Goal: Task Accomplishment & Management: Use online tool/utility

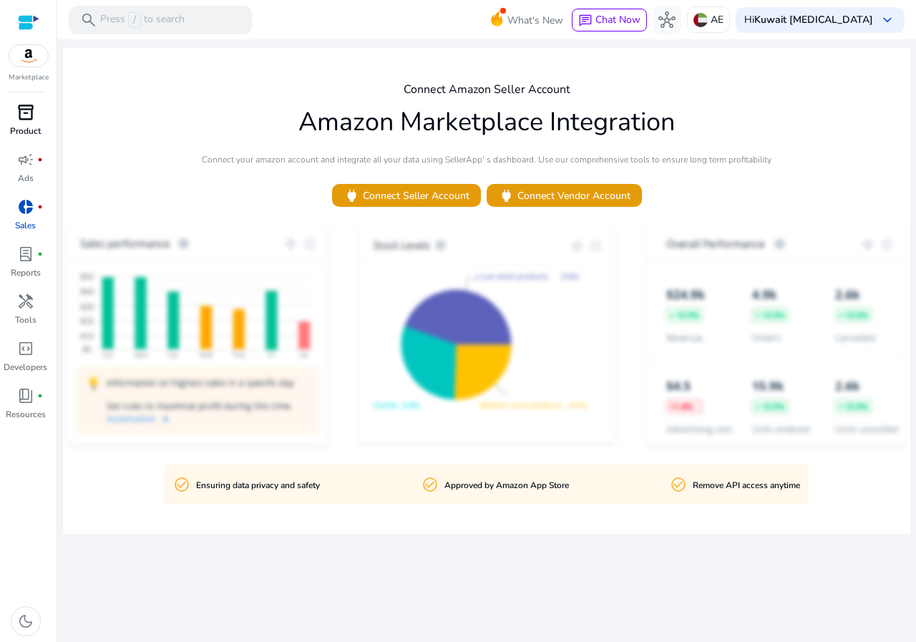
click at [27, 124] on link "inventory_2 Product" at bounding box center [25, 124] width 51 height 47
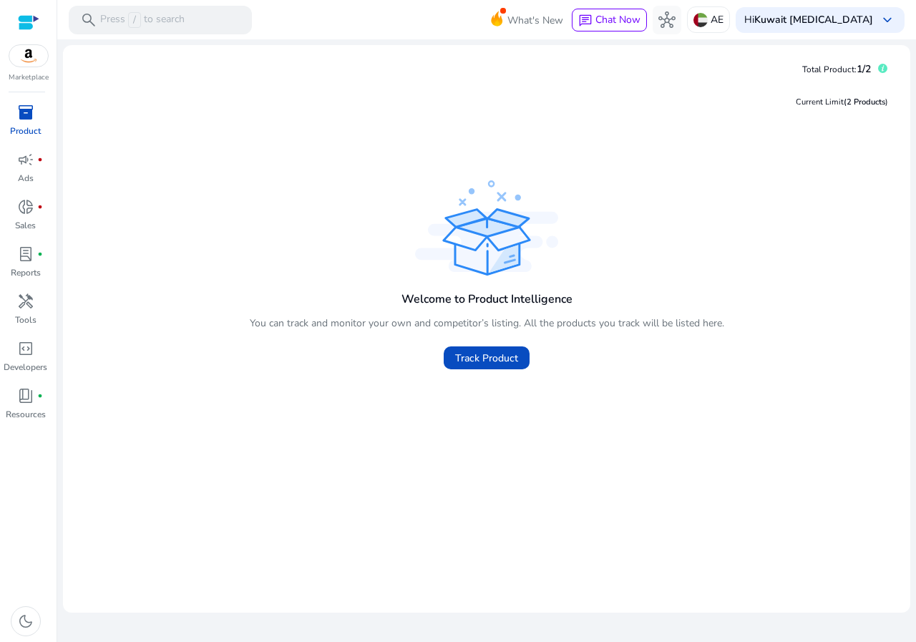
click at [499, 313] on div "Welcome to Product Intelligence You can track and monitor your own and competit…" at bounding box center [487, 325] width 475 height 95
click at [492, 346] on span at bounding box center [487, 358] width 86 height 34
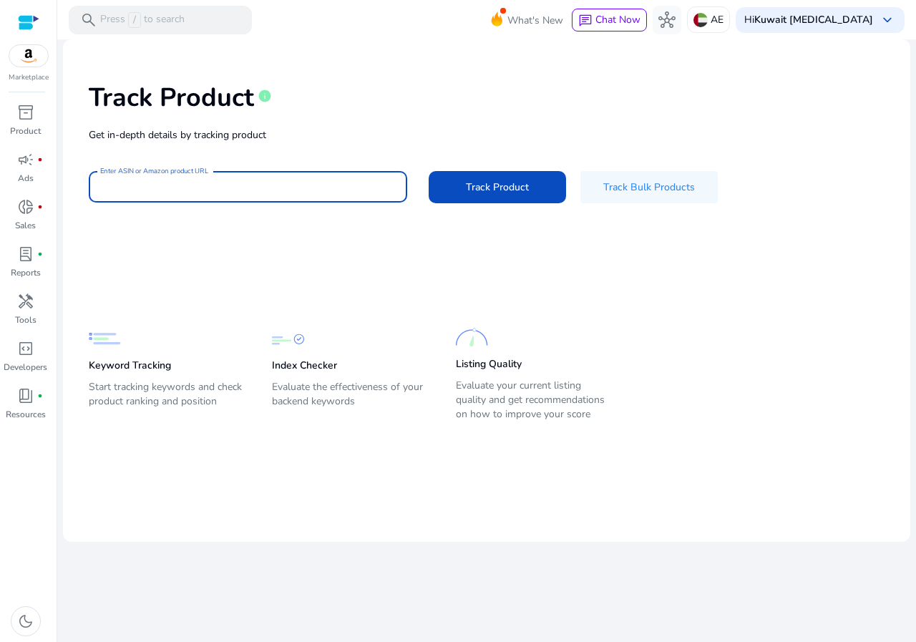
click at [157, 188] on input "Enter ASIN or Amazon product URL" at bounding box center [248, 187] width 296 height 16
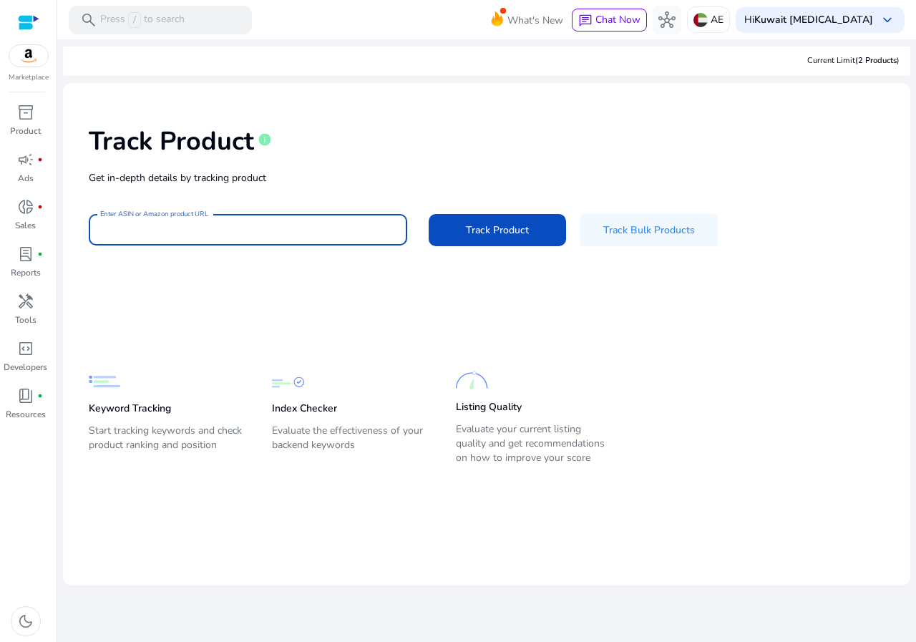
paste input "**********"
type input "**********"
click at [510, 228] on span "Track Product" at bounding box center [497, 230] width 63 height 15
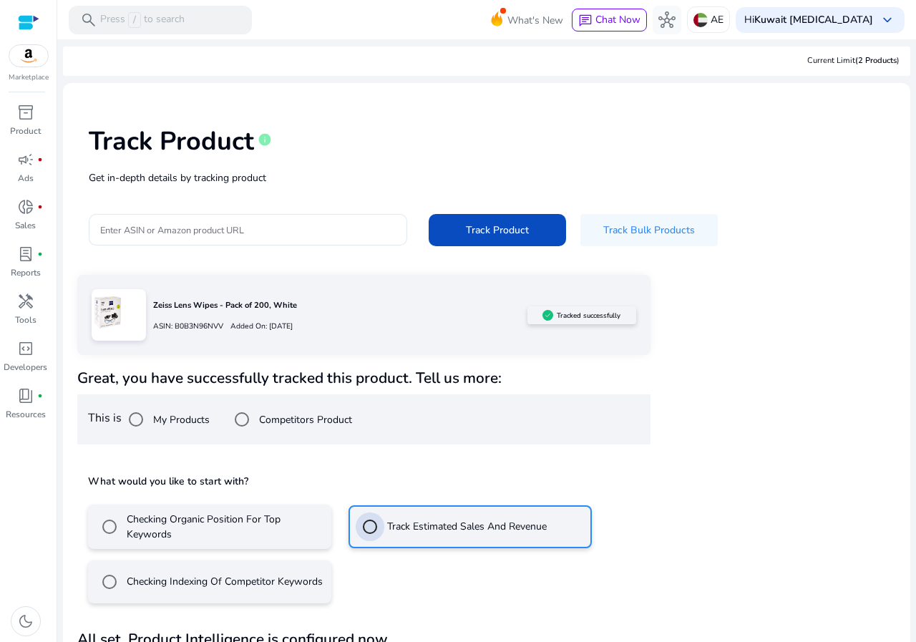
scroll to position [48, 0]
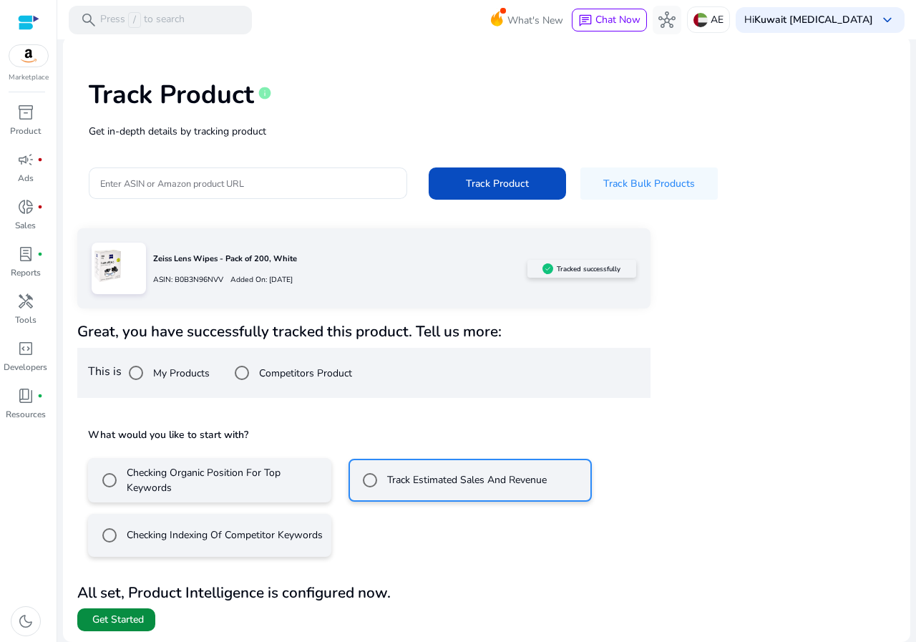
click at [133, 632] on span at bounding box center [116, 620] width 78 height 34
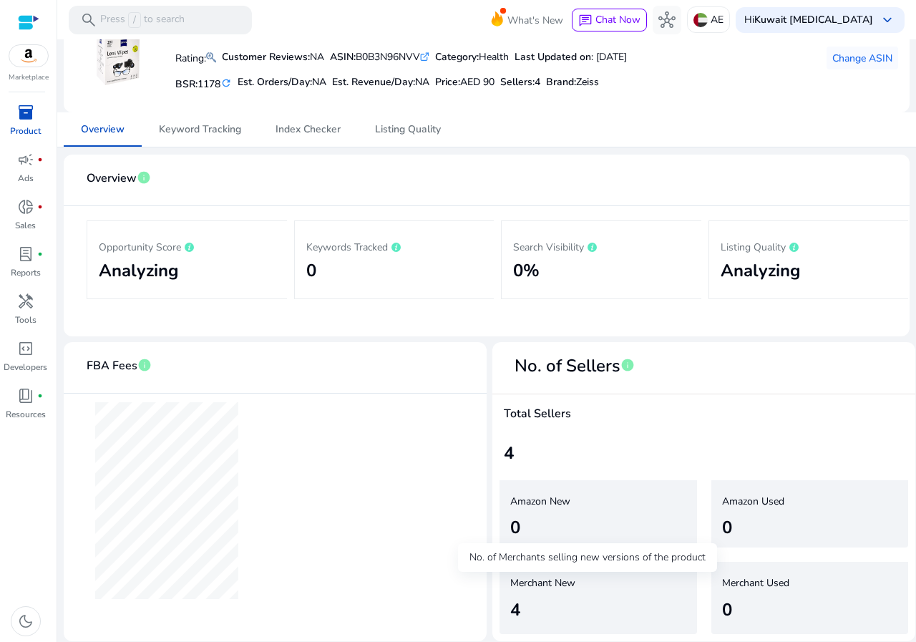
drag, startPoint x: 545, startPoint y: 581, endPoint x: 553, endPoint y: 545, distance: 36.8
click at [545, 581] on h5 "Merchant New" at bounding box center [589, 584] width 158 height 12
click at [210, 143] on span "Keyword Tracking" at bounding box center [200, 129] width 82 height 34
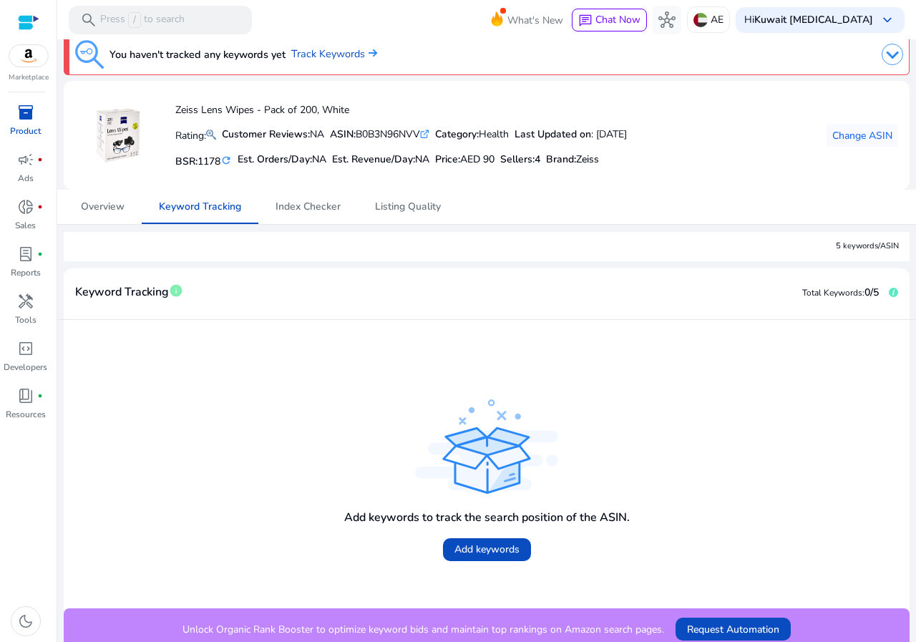
scroll to position [21, 0]
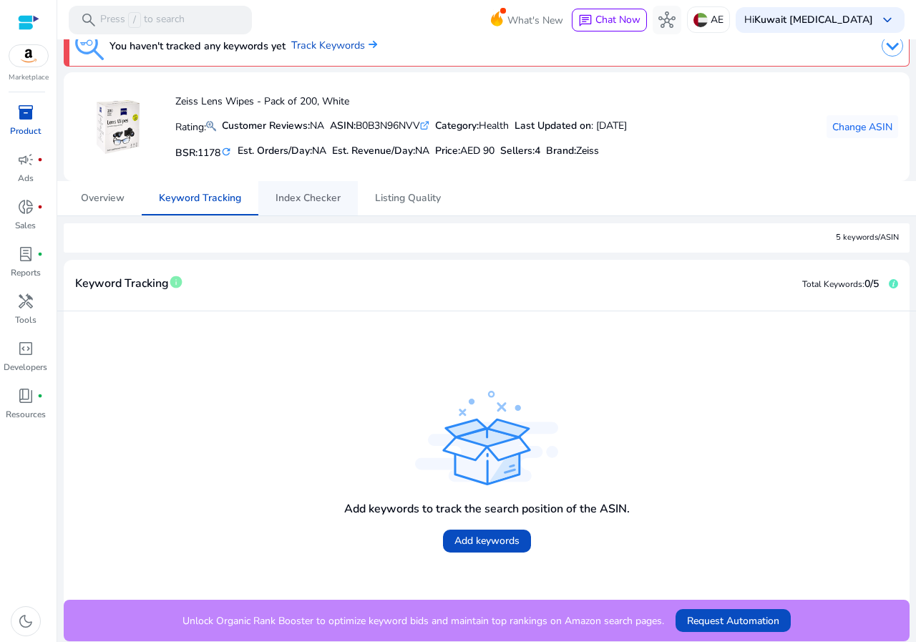
click at [321, 199] on span "Index Checker" at bounding box center [308, 198] width 65 height 10
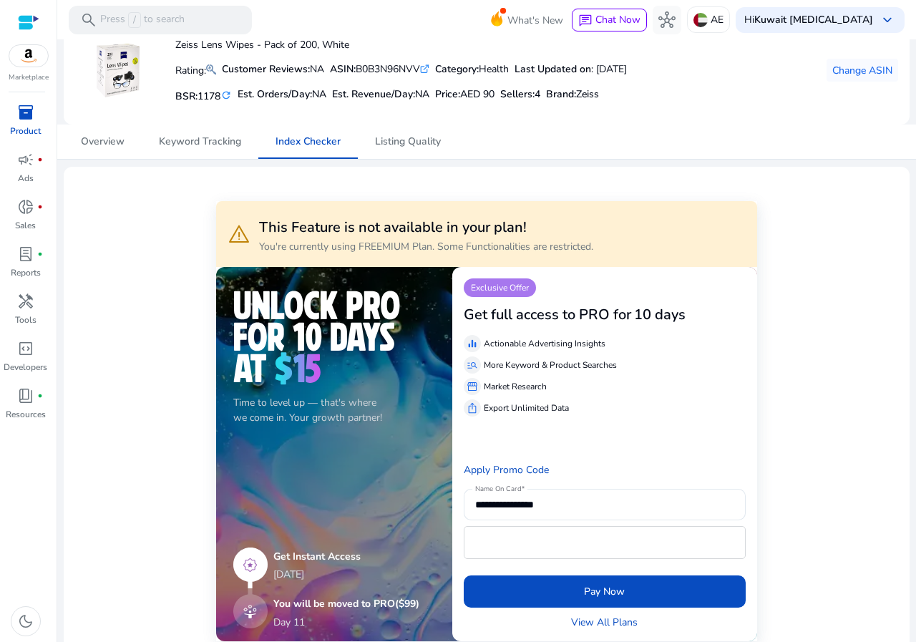
scroll to position [72, 0]
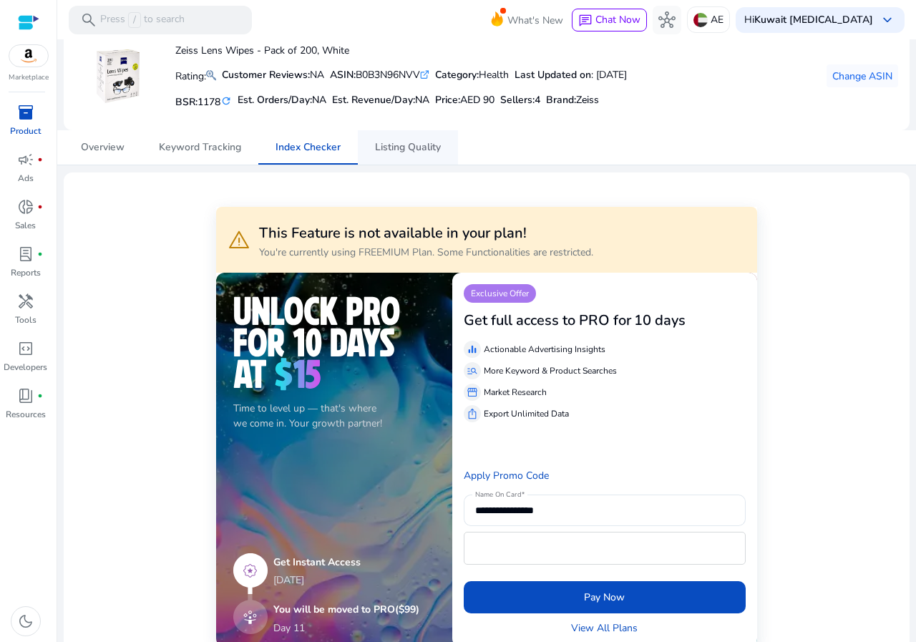
click at [424, 152] on span "Listing Quality" at bounding box center [408, 147] width 66 height 10
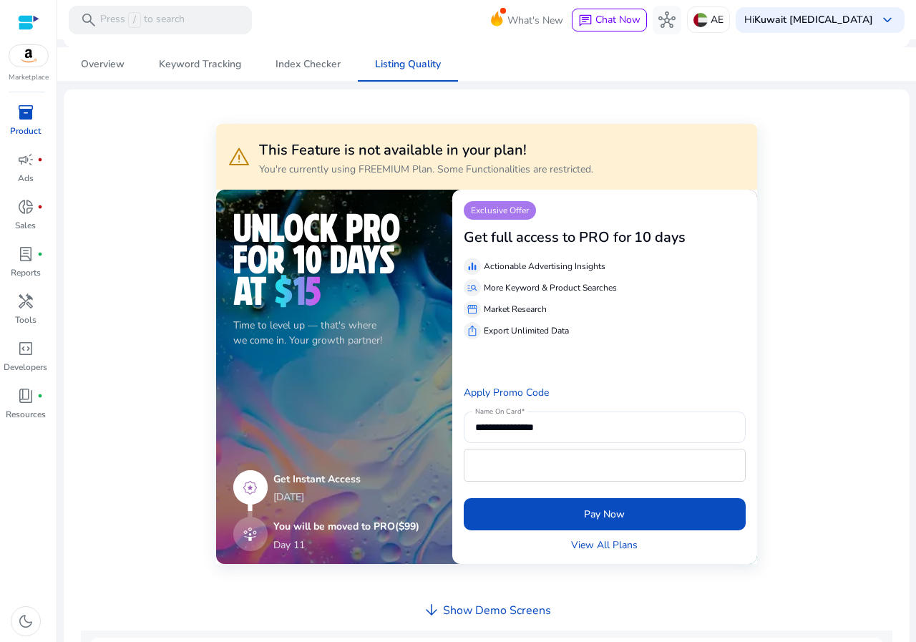
scroll to position [155, 0]
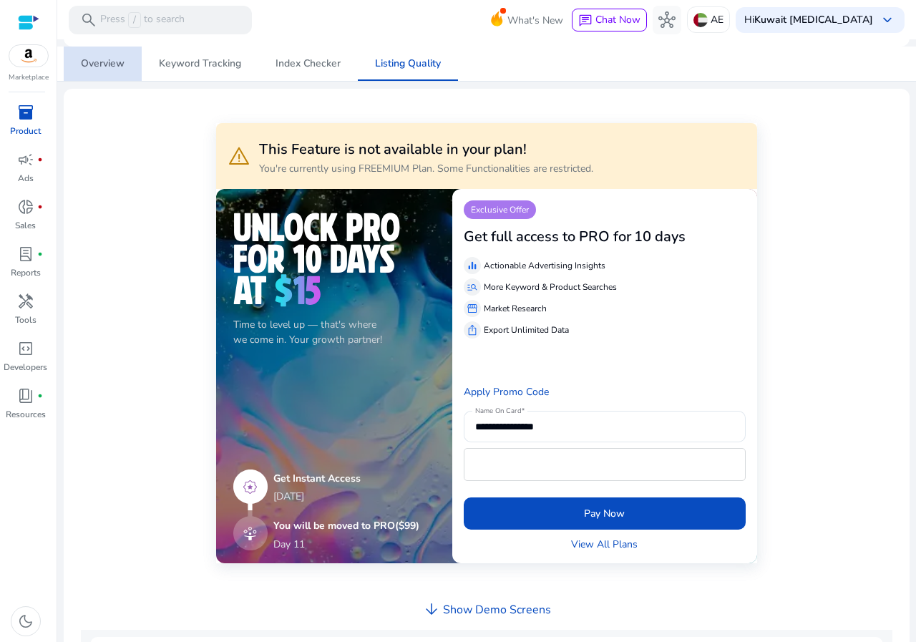
click at [105, 62] on span "Overview" at bounding box center [103, 64] width 44 height 10
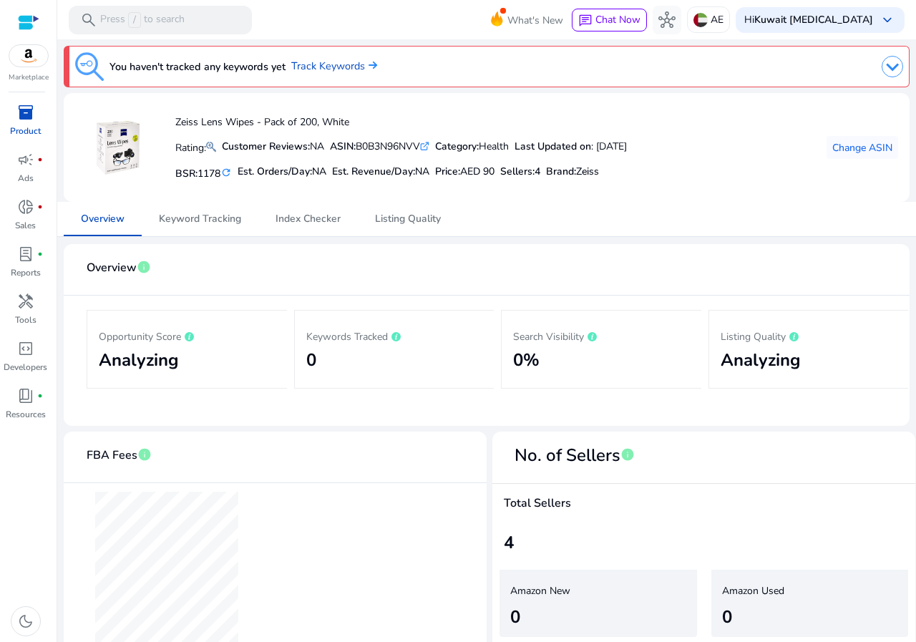
click at [896, 74] on img at bounding box center [892, 66] width 21 height 21
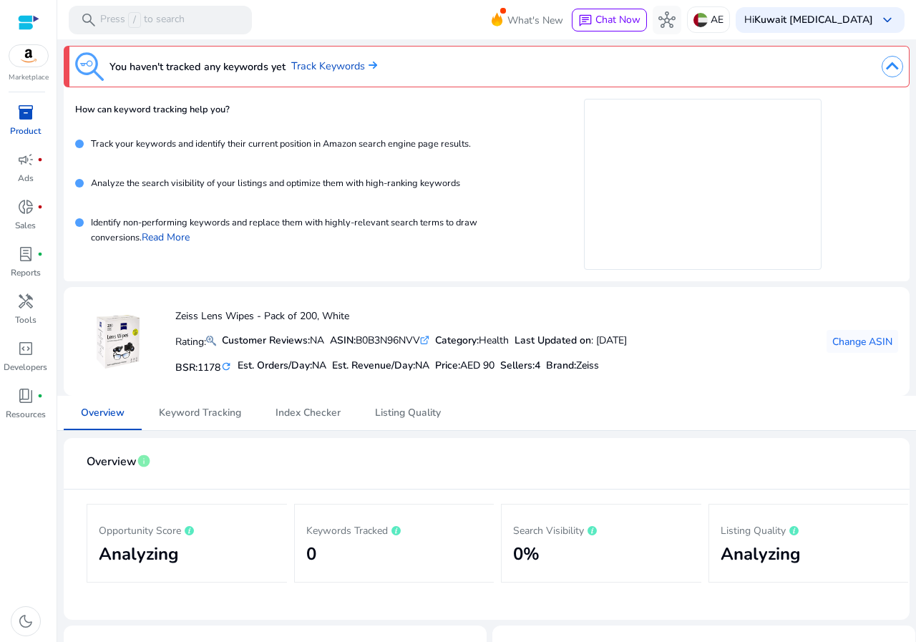
click at [883, 73] on img at bounding box center [892, 66] width 21 height 21
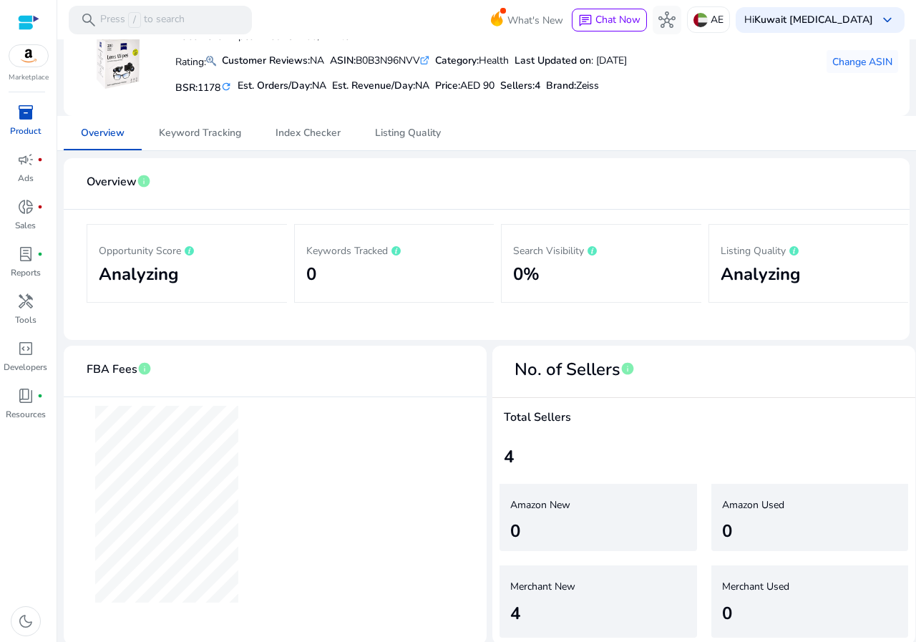
scroll to position [89, 0]
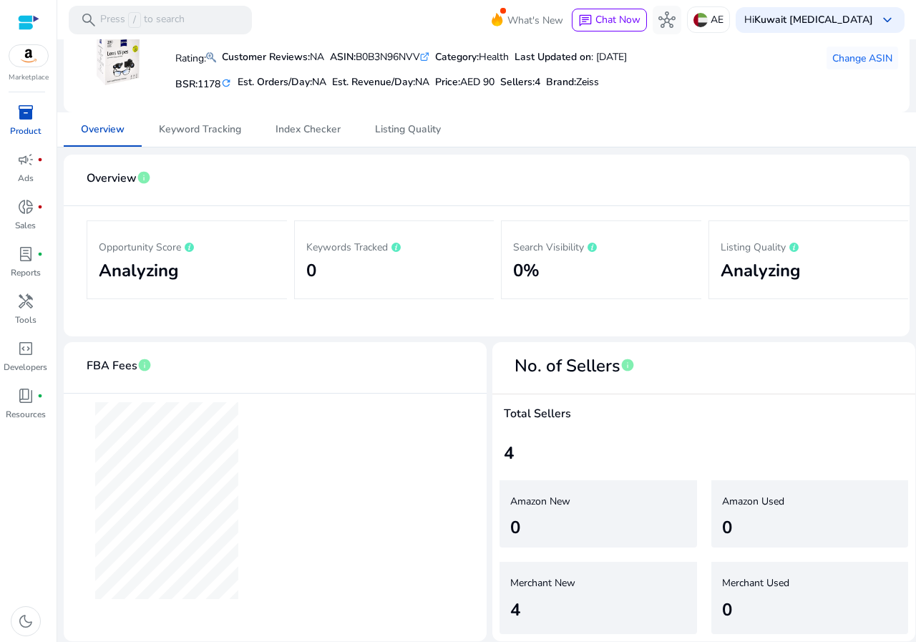
click at [772, 261] on h2 "Analyzing" at bounding box center [809, 271] width 177 height 21
click at [157, 276] on h2 "Analyzing" at bounding box center [187, 271] width 177 height 21
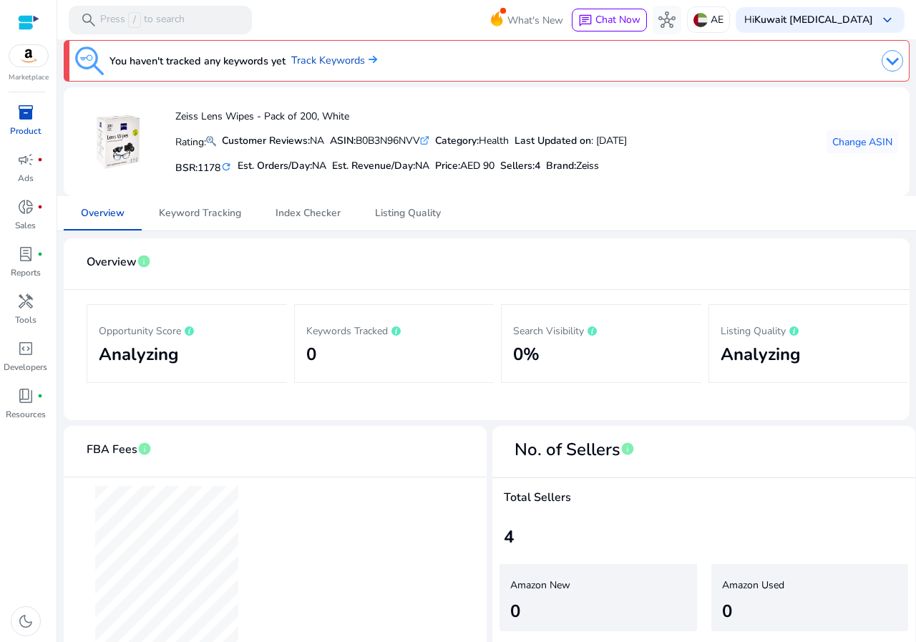
scroll to position [0, 0]
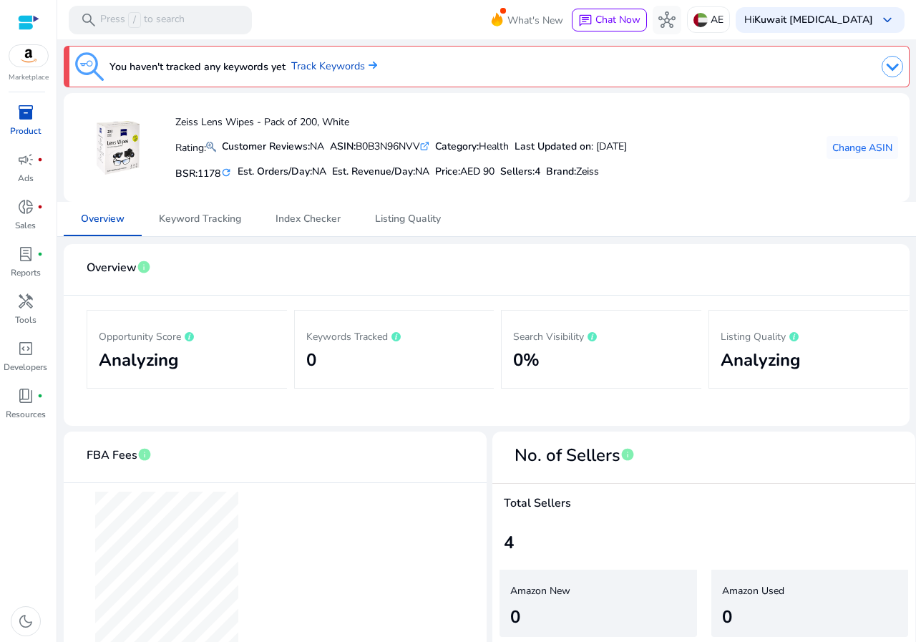
click at [882, 59] on img at bounding box center [892, 66] width 21 height 21
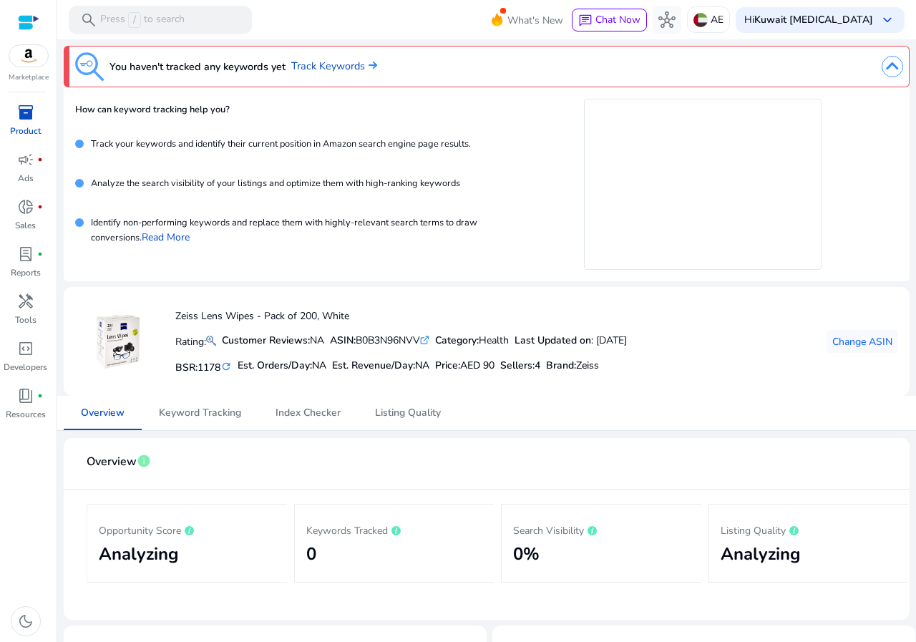
click at [886, 68] on img at bounding box center [892, 66] width 21 height 21
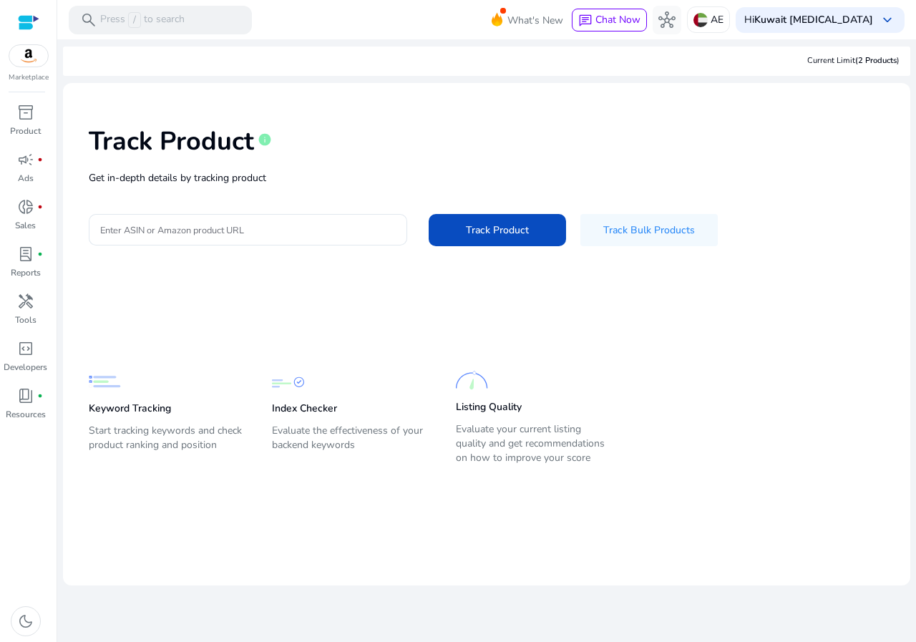
click at [189, 183] on p "Get in-depth details by tracking product" at bounding box center [487, 177] width 796 height 15
click at [172, 236] on input "Enter ASIN or Amazon product URL" at bounding box center [248, 230] width 296 height 16
paste input "**********"
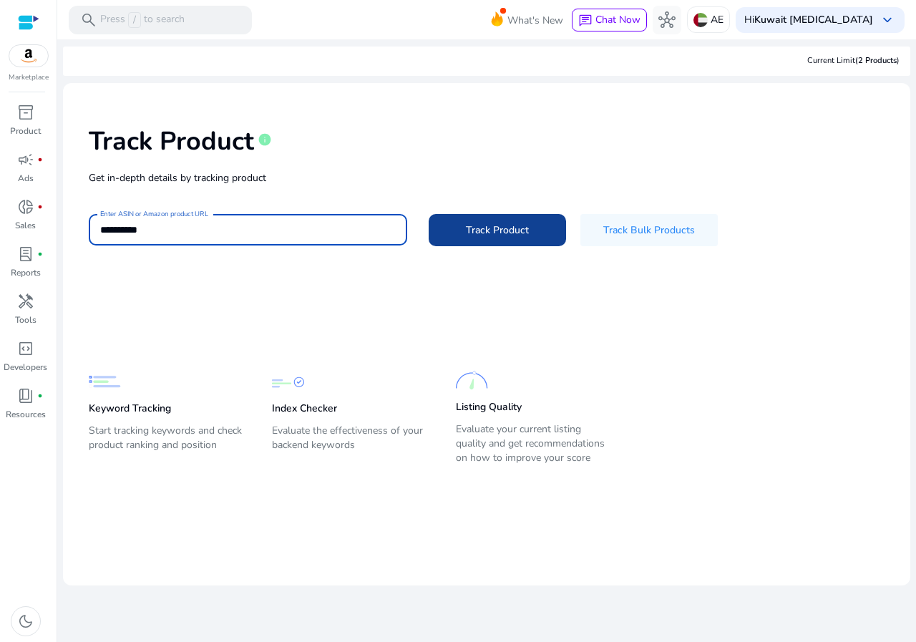
type input "**********"
click at [460, 213] on span at bounding box center [497, 230] width 137 height 34
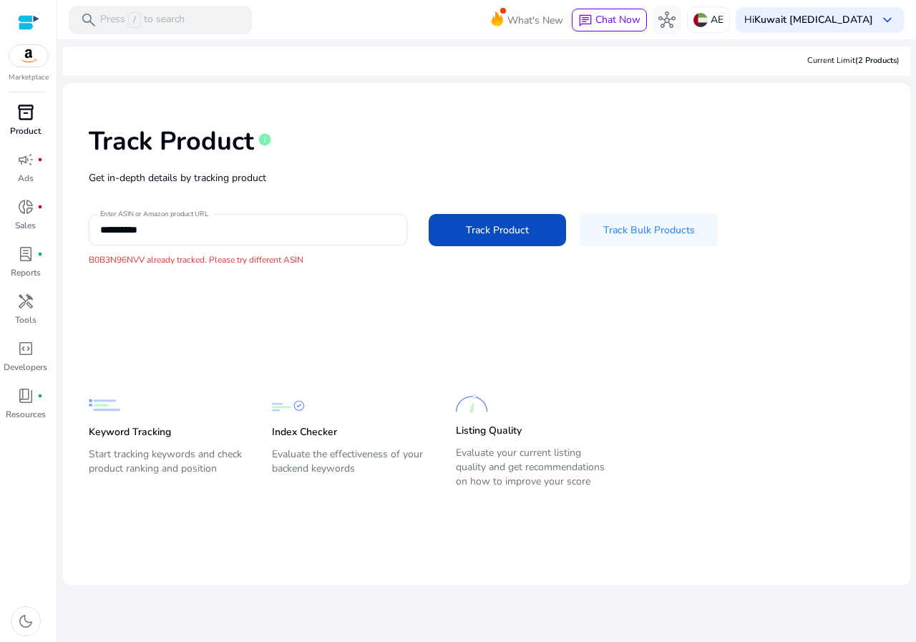
click at [26, 120] on span "inventory_2" at bounding box center [25, 112] width 17 height 17
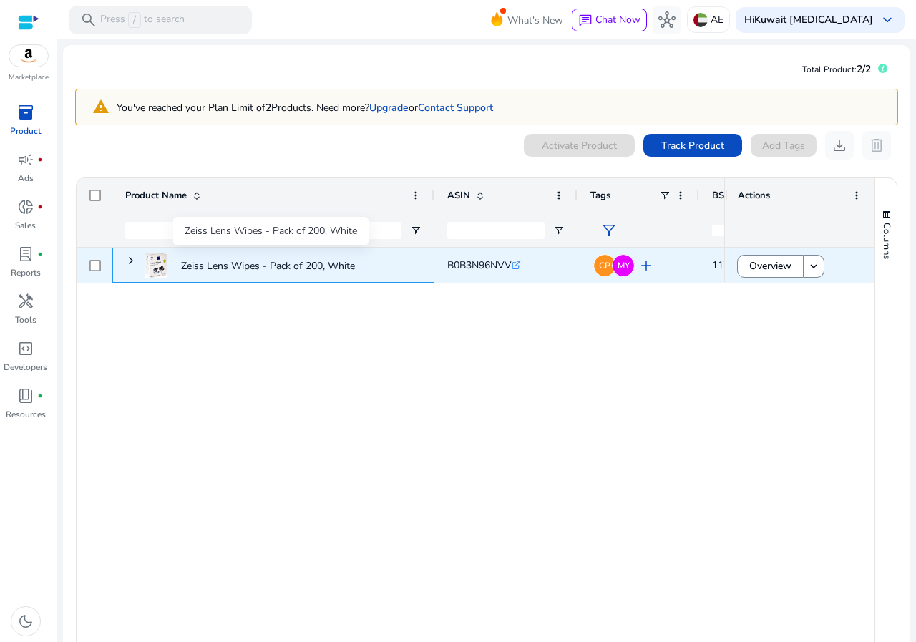
click at [292, 270] on p "Zeiss Lens Wipes - Pack of 200, White" at bounding box center [270, 265] width 178 height 29
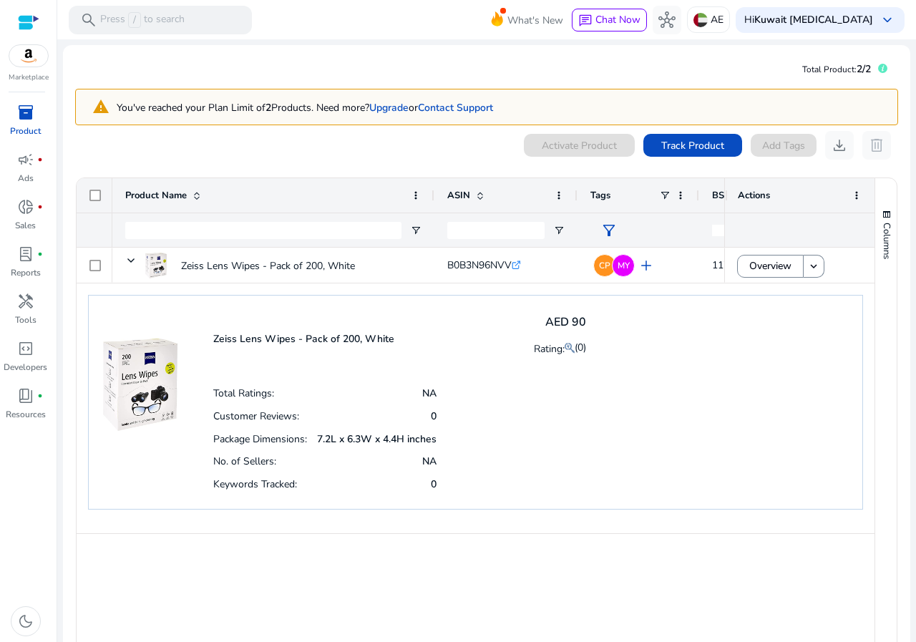
click at [404, 452] on div "No. of Sellers: NA" at bounding box center [324, 460] width 223 height 23
click at [851, 195] on span at bounding box center [856, 195] width 11 height 11
click at [662, 472] on div "Zeiss Lens Wipes - Pack of 200, White AED 90 Rating: (0) Total Ratings: NA Cust…" at bounding box center [475, 402] width 775 height 215
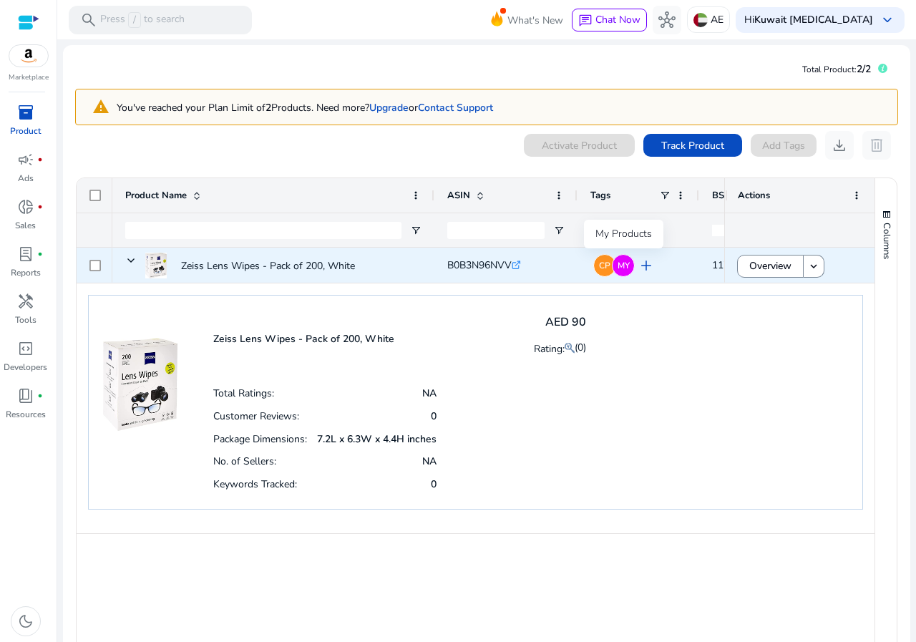
click at [618, 267] on span "MY" at bounding box center [624, 265] width 12 height 9
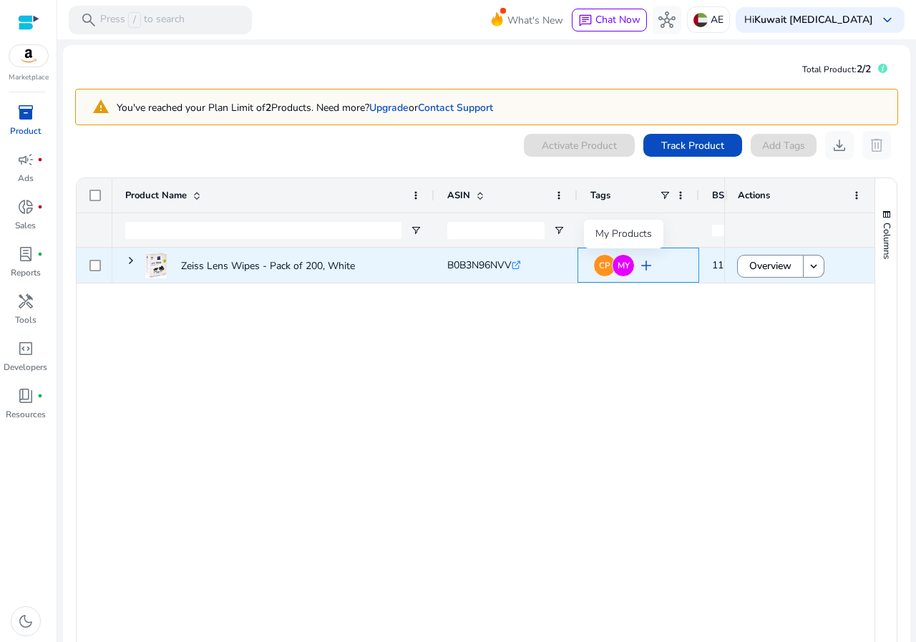
click at [615, 266] on div "MY" at bounding box center [623, 265] width 23 height 23
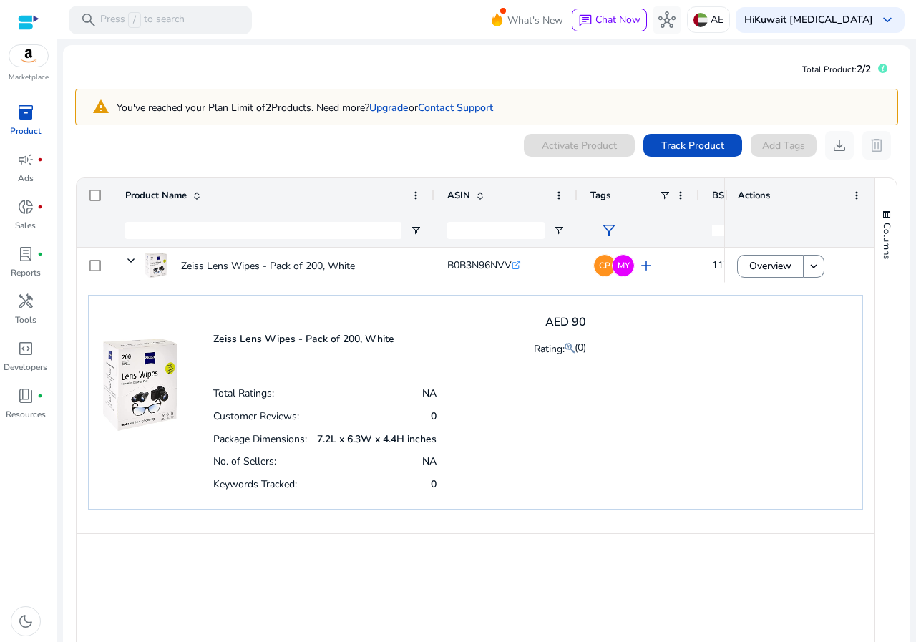
click at [466, 447] on div "Total Ratings: NA Customer Reviews: 0 Package Dimensions: 7.2L x 6.3W x 4.4H in…" at bounding box center [399, 438] width 373 height 113
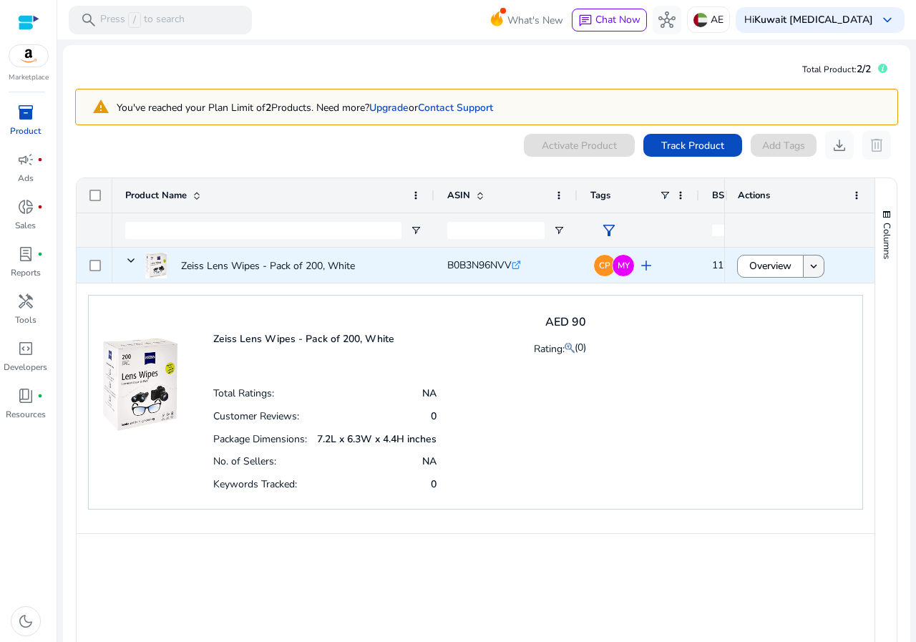
click at [815, 269] on mat-icon "keyboard_arrow_down" at bounding box center [813, 266] width 13 height 13
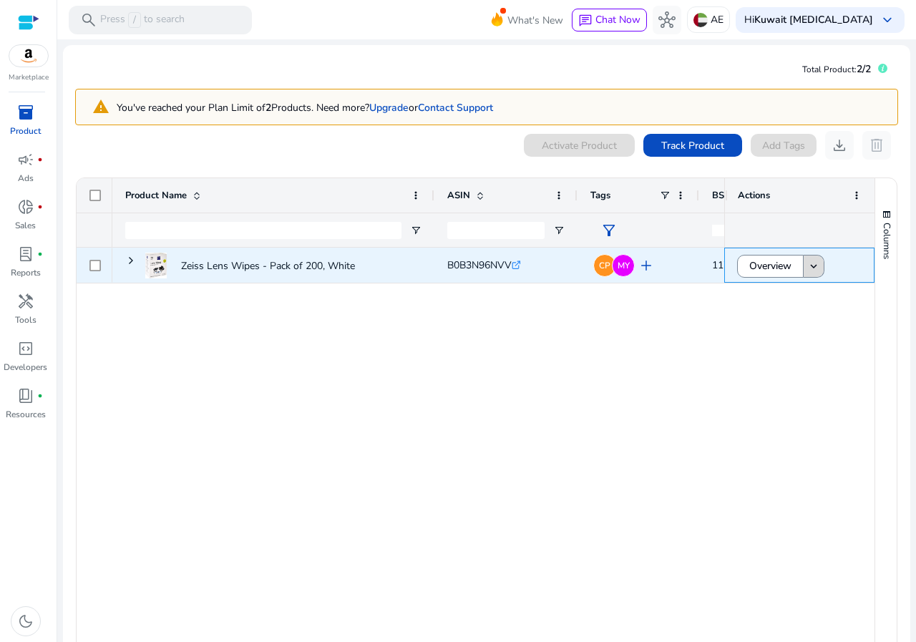
click at [815, 269] on mat-icon "keyboard_arrow_down" at bounding box center [813, 266] width 13 height 13
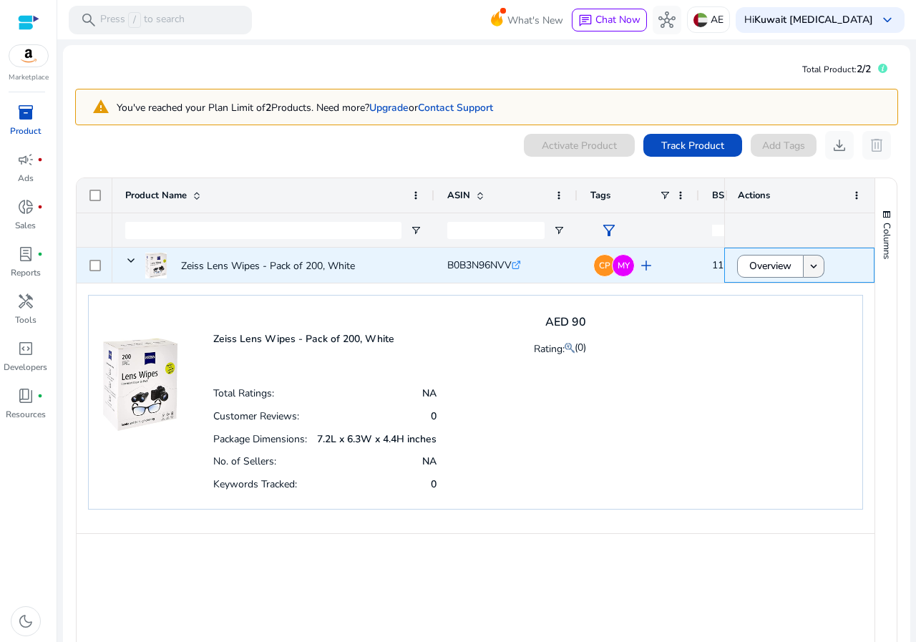
click at [815, 269] on mat-icon "keyboard_arrow_down" at bounding box center [813, 266] width 13 height 13
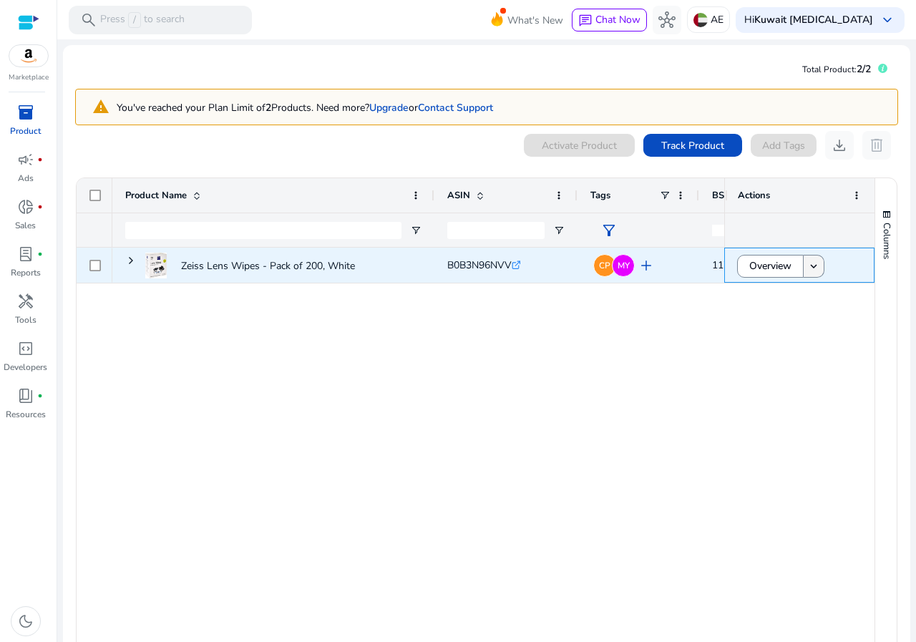
click at [815, 269] on mat-icon "keyboard_arrow_down" at bounding box center [813, 266] width 13 height 13
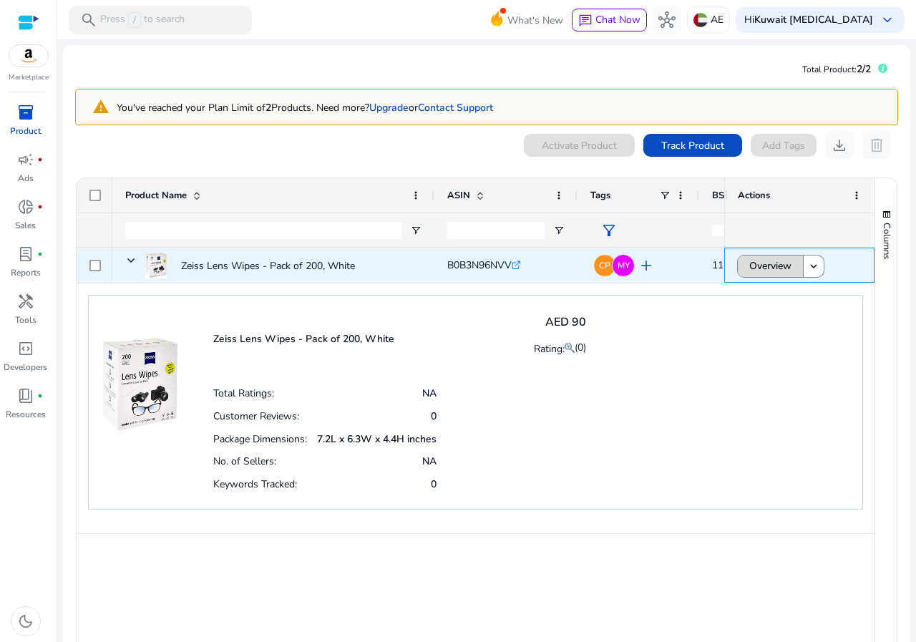
click at [769, 272] on span "Overview" at bounding box center [770, 265] width 42 height 29
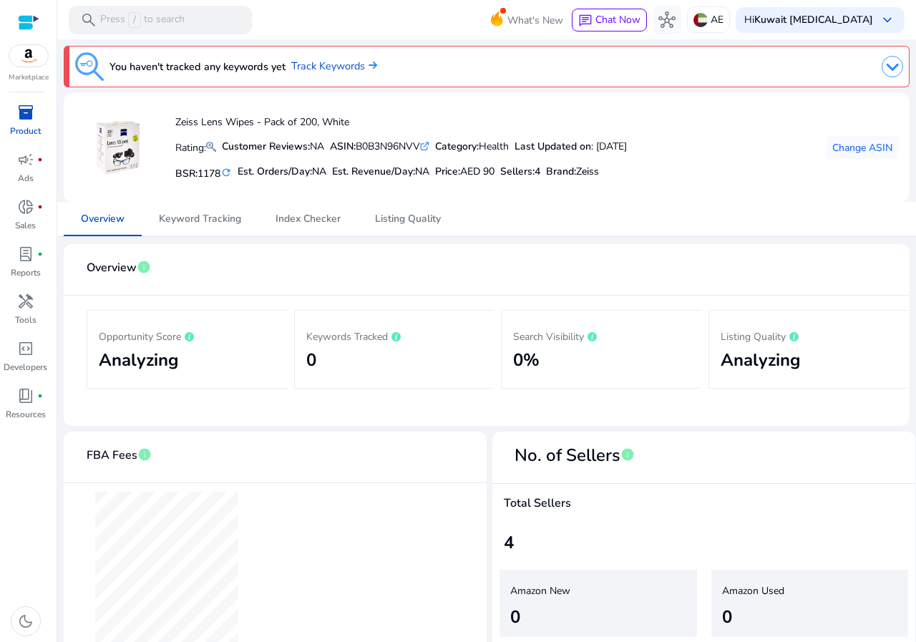
click at [145, 457] on span "info" at bounding box center [144, 454] width 14 height 14
drag, startPoint x: 409, startPoint y: 211, endPoint x: 374, endPoint y: 218, distance: 35.8
click at [409, 211] on span "Listing Quality" at bounding box center [408, 219] width 66 height 34
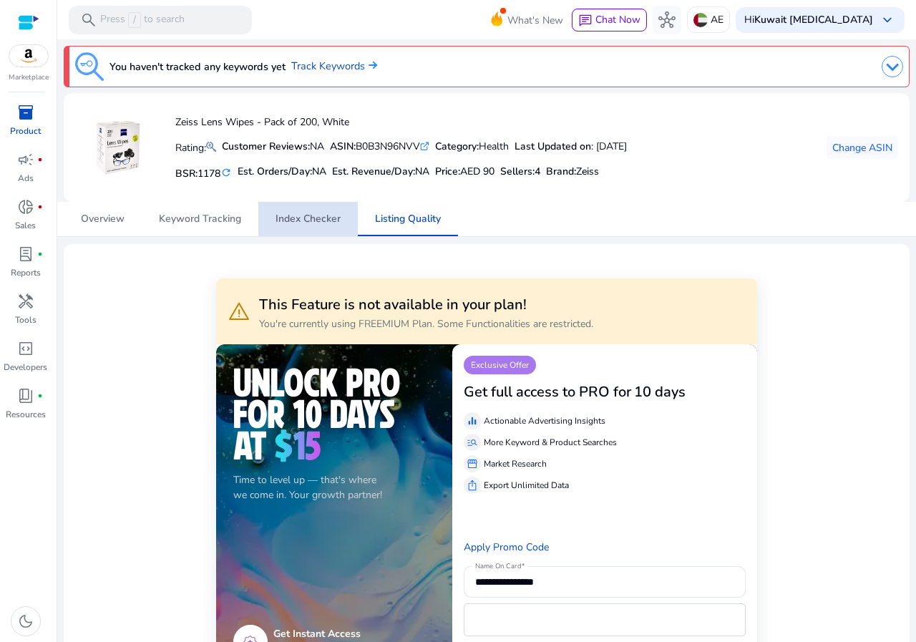
click at [304, 220] on span "Index Checker" at bounding box center [308, 219] width 65 height 10
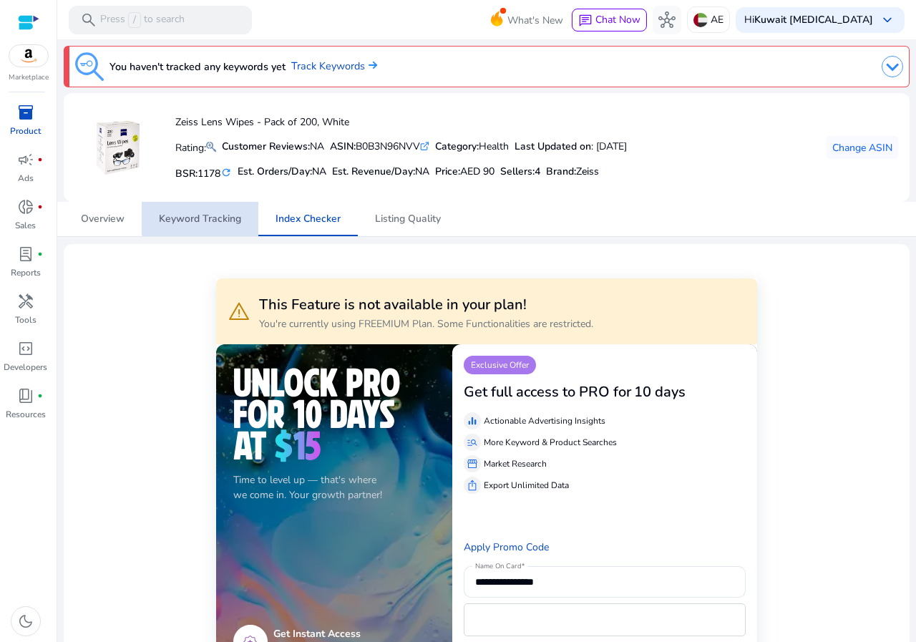
click at [235, 215] on span "Keyword Tracking" at bounding box center [200, 219] width 82 height 10
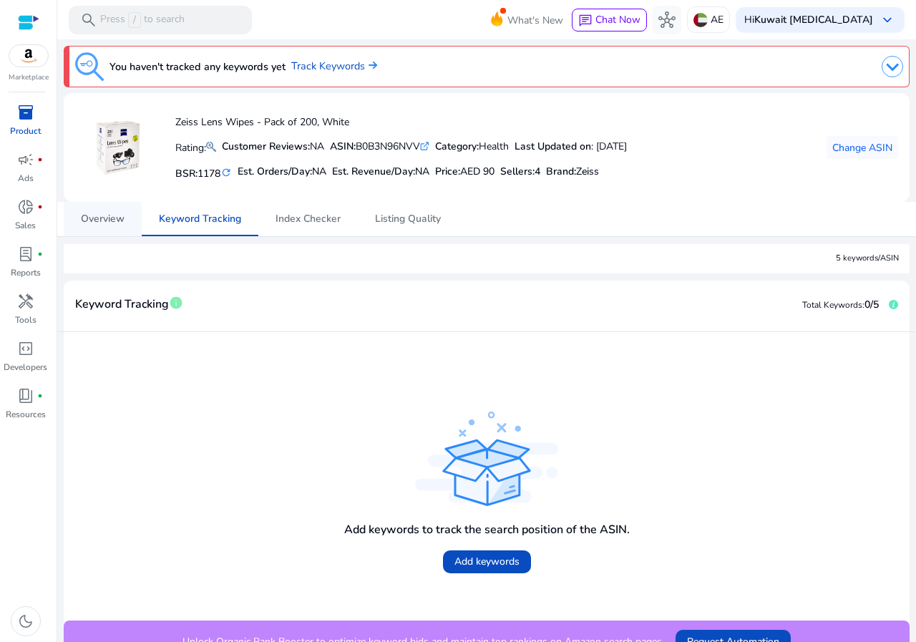
click at [100, 214] on span "Overview" at bounding box center [103, 219] width 44 height 10
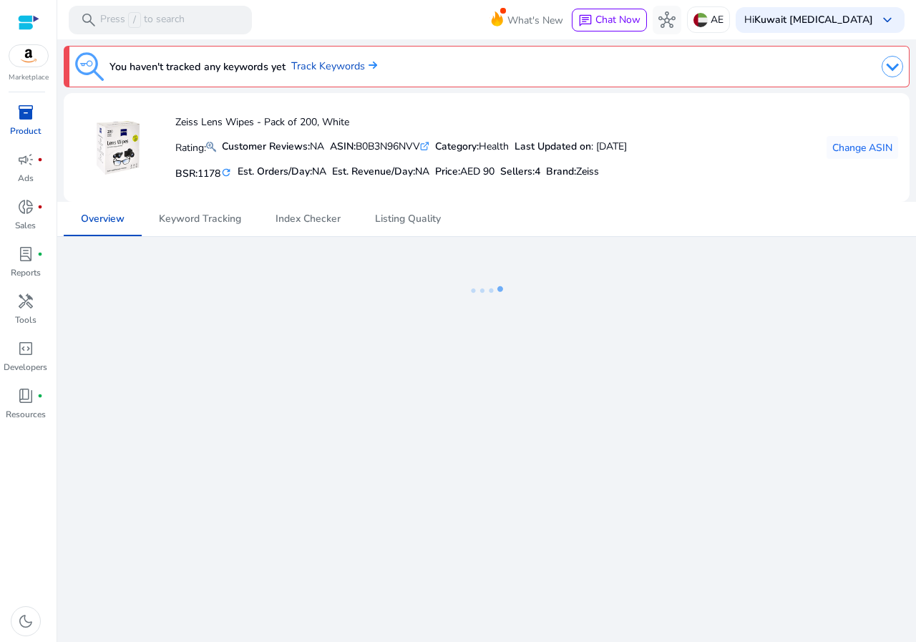
click at [27, 127] on p "Product" at bounding box center [25, 131] width 31 height 13
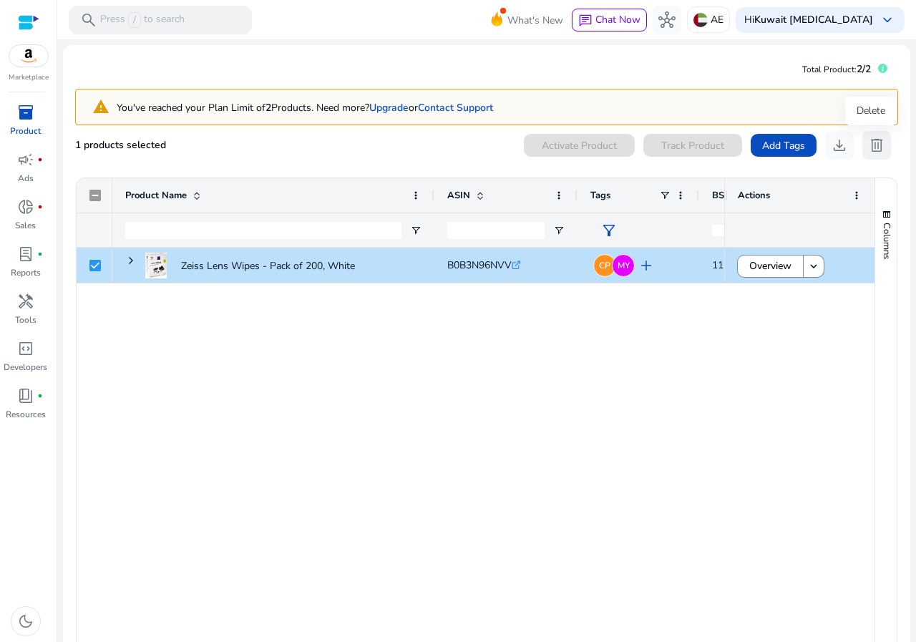
click at [868, 152] on span "delete" at bounding box center [876, 145] width 17 height 17
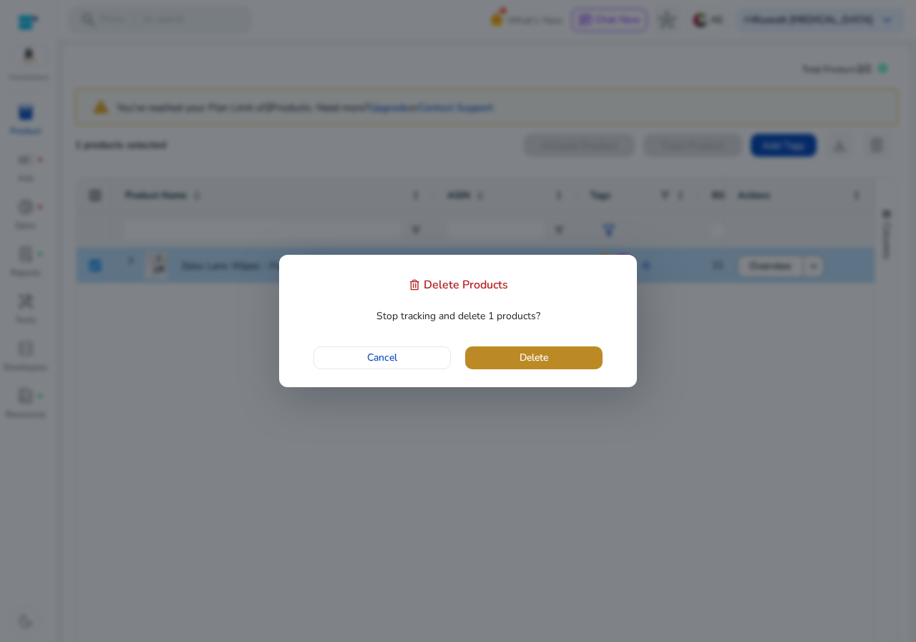
click at [514, 368] on span "button" at bounding box center [533, 358] width 137 height 34
